Goal: Find specific page/section: Find specific page/section

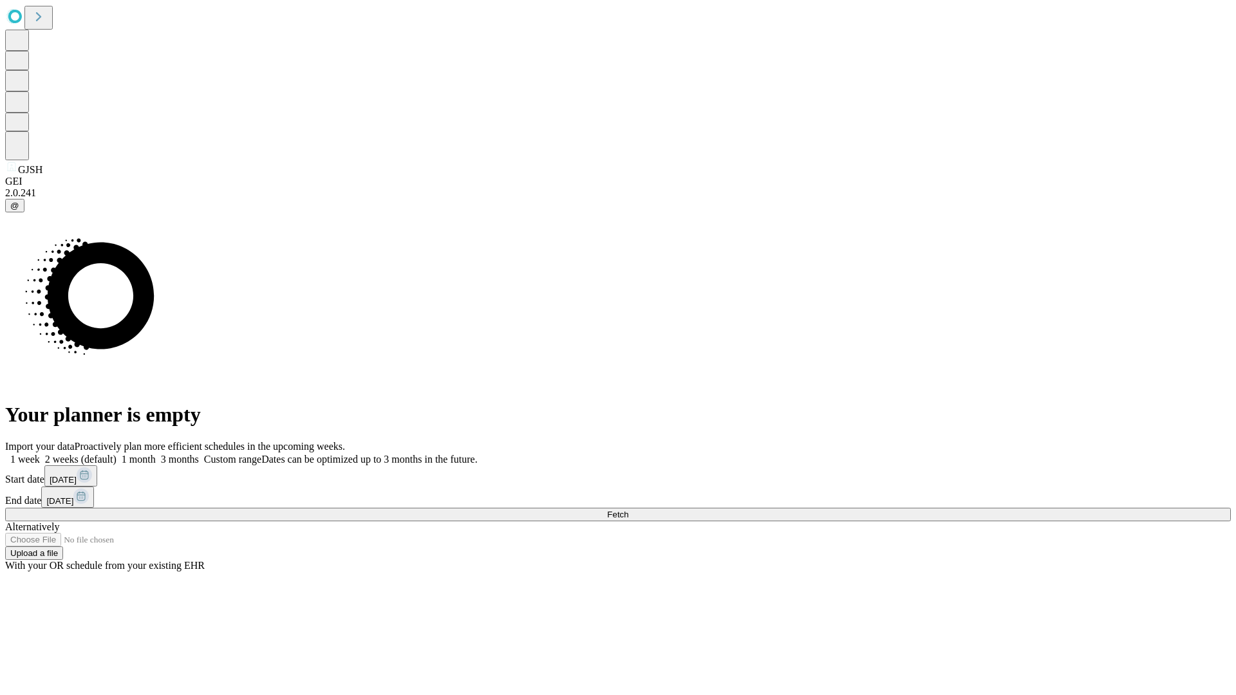
click at [628, 510] on span "Fetch" at bounding box center [617, 515] width 21 height 10
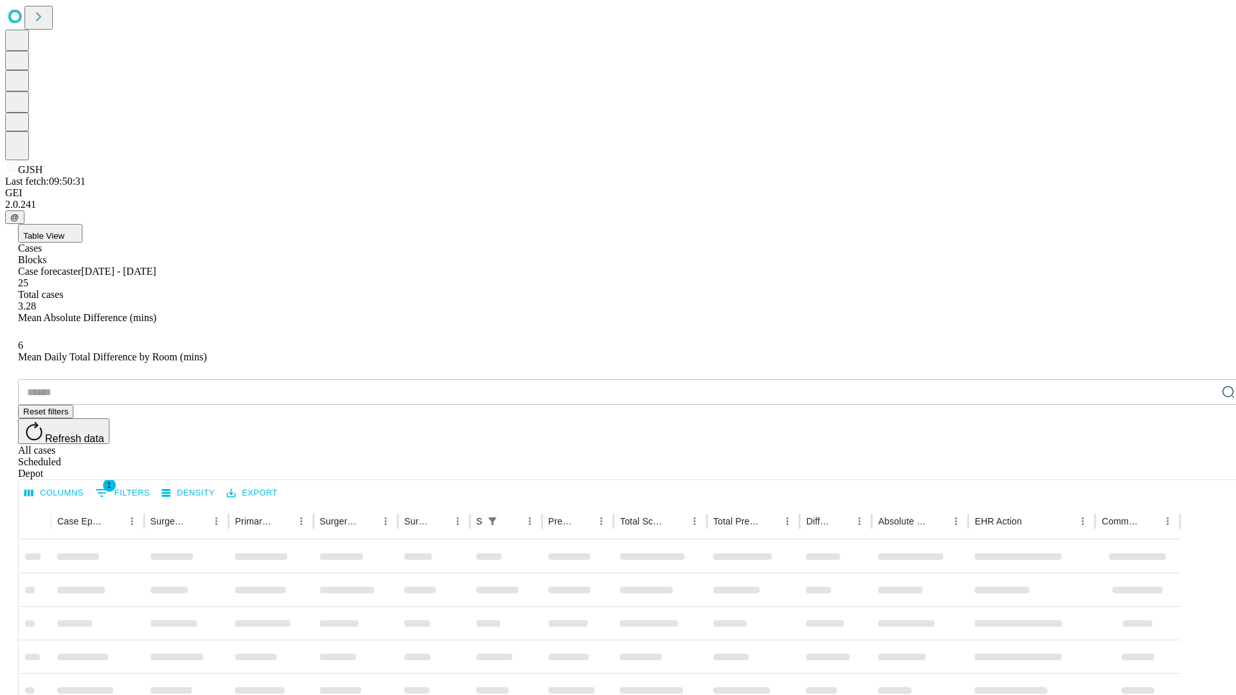
click at [1203, 468] on div "Depot" at bounding box center [631, 474] width 1226 height 12
